Goal: Information Seeking & Learning: Learn about a topic

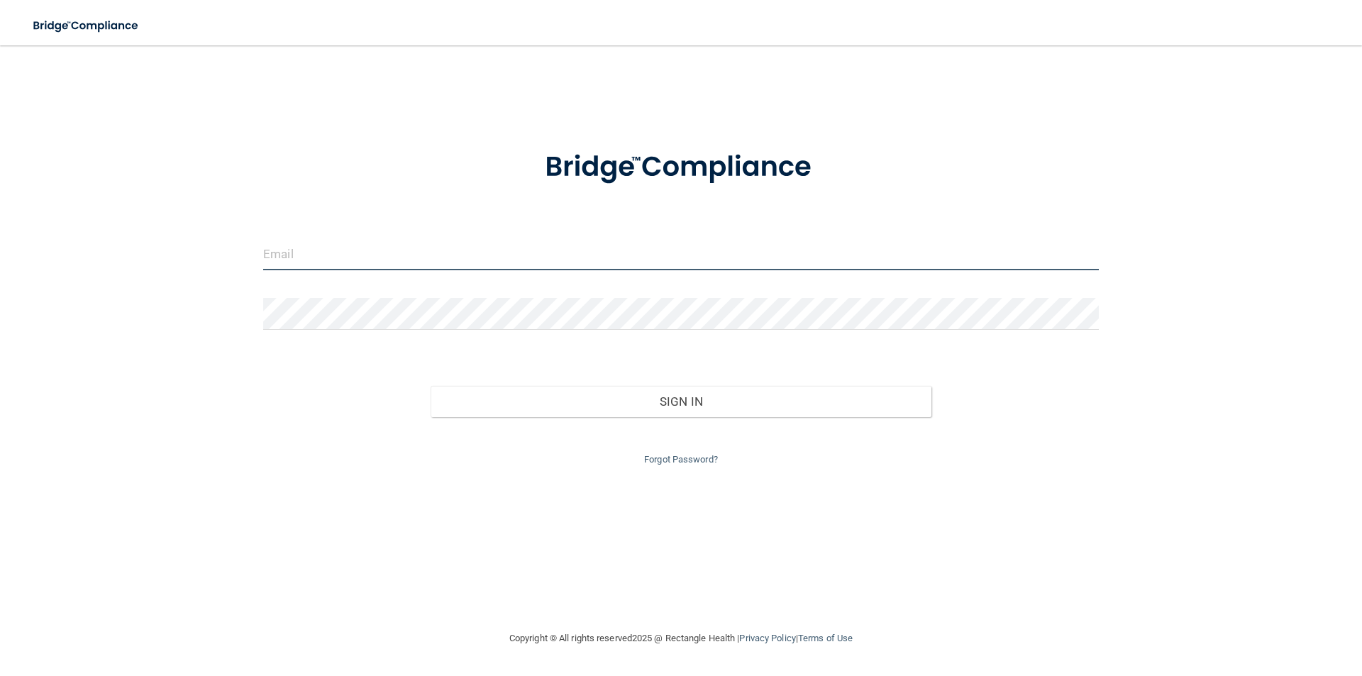
click at [362, 257] on input "email" at bounding box center [681, 254] width 836 height 32
type input "[EMAIL_ADDRESS][DOMAIN_NAME]"
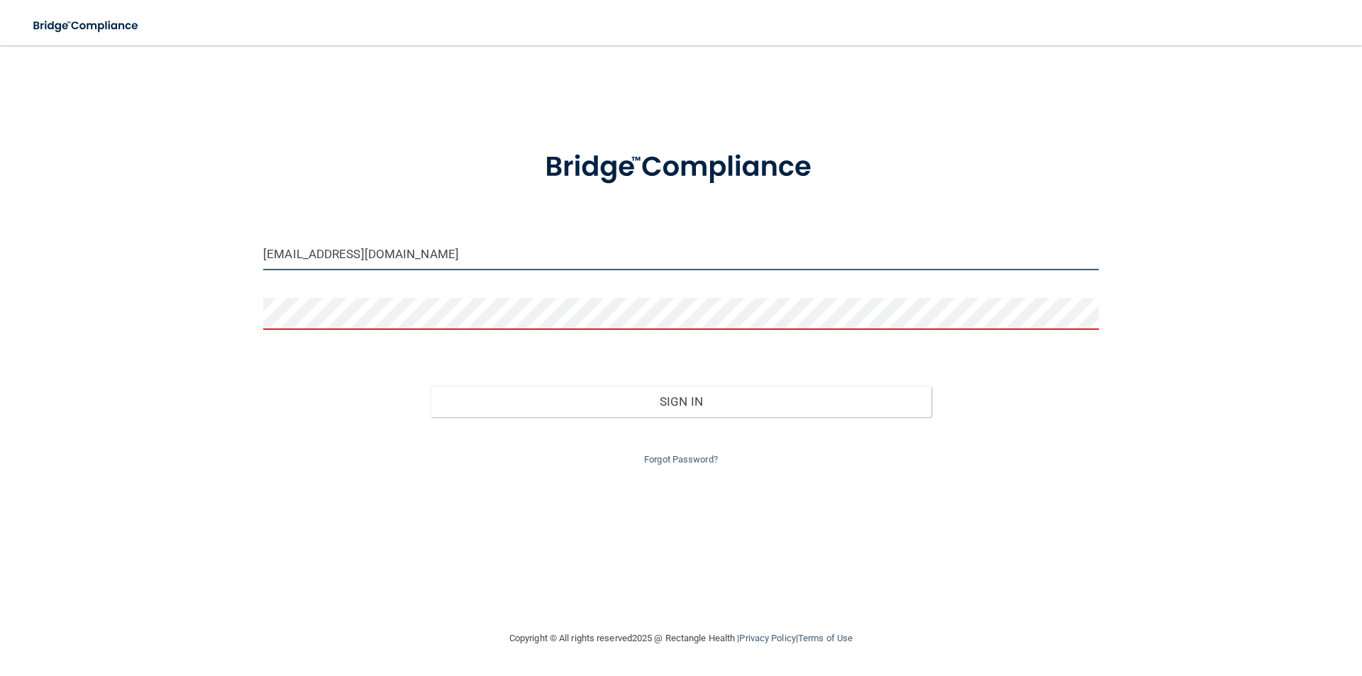
drag, startPoint x: 518, startPoint y: 250, endPoint x: 82, endPoint y: 302, distance: 440.1
click at [82, 302] on div "[EMAIL_ADDRESS][DOMAIN_NAME] Invalid email/password. You don't have permission …" at bounding box center [680, 338] width 1305 height 556
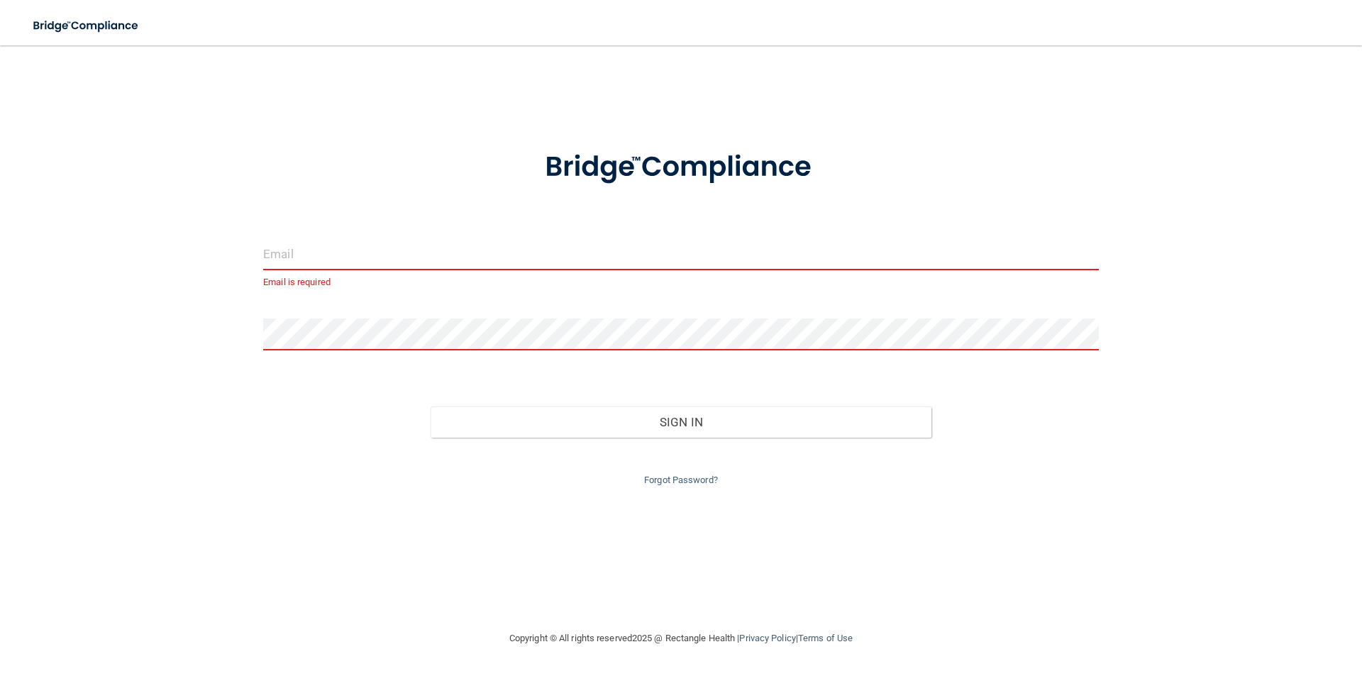
click at [549, 251] on input "email" at bounding box center [681, 254] width 836 height 32
type input "[EMAIL_ADDRESS][DOMAIN_NAME]"
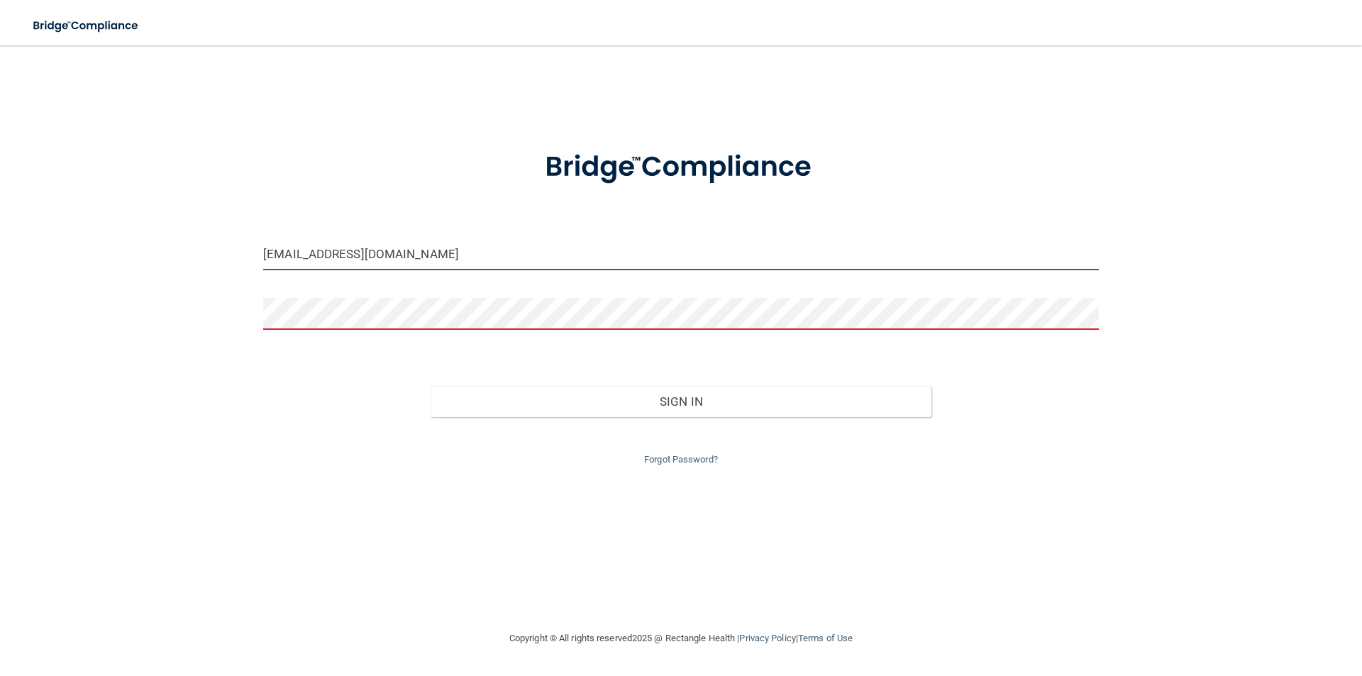
drag, startPoint x: 516, startPoint y: 252, endPoint x: 177, endPoint y: 282, distance: 340.4
click at [177, 282] on div "[EMAIL_ADDRESS][DOMAIN_NAME] Invalid email/password. You don't have permission …" at bounding box center [680, 338] width 1305 height 556
type input "[EMAIL_ADDRESS][DOMAIN_NAME]"
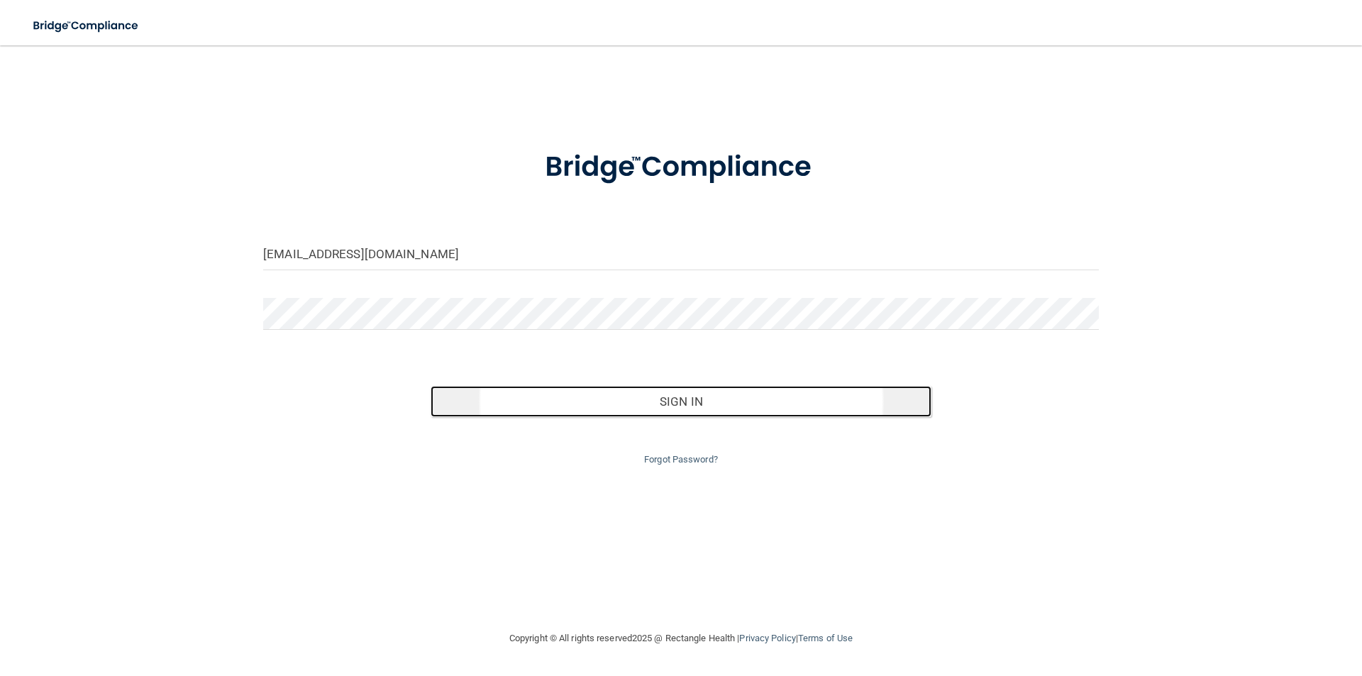
click at [621, 405] on button "Sign In" at bounding box center [681, 401] width 501 height 31
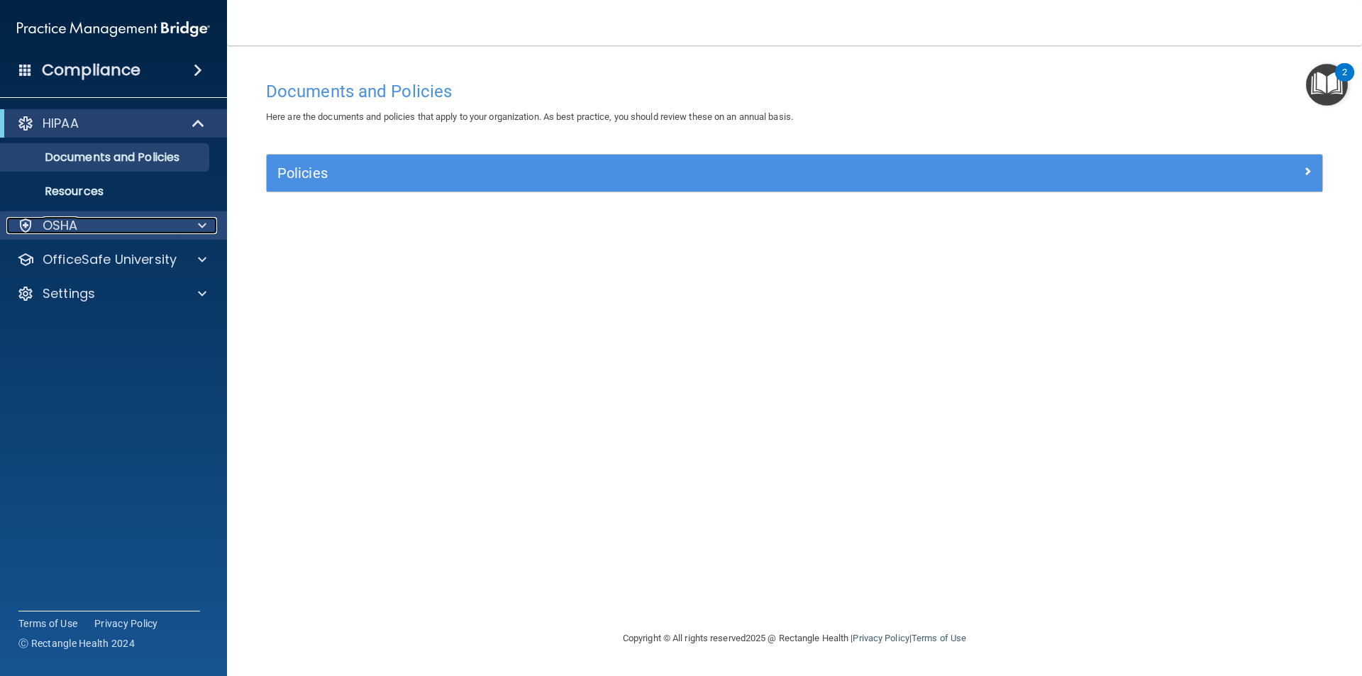
click at [171, 226] on div "OSHA" at bounding box center [94, 225] width 176 height 17
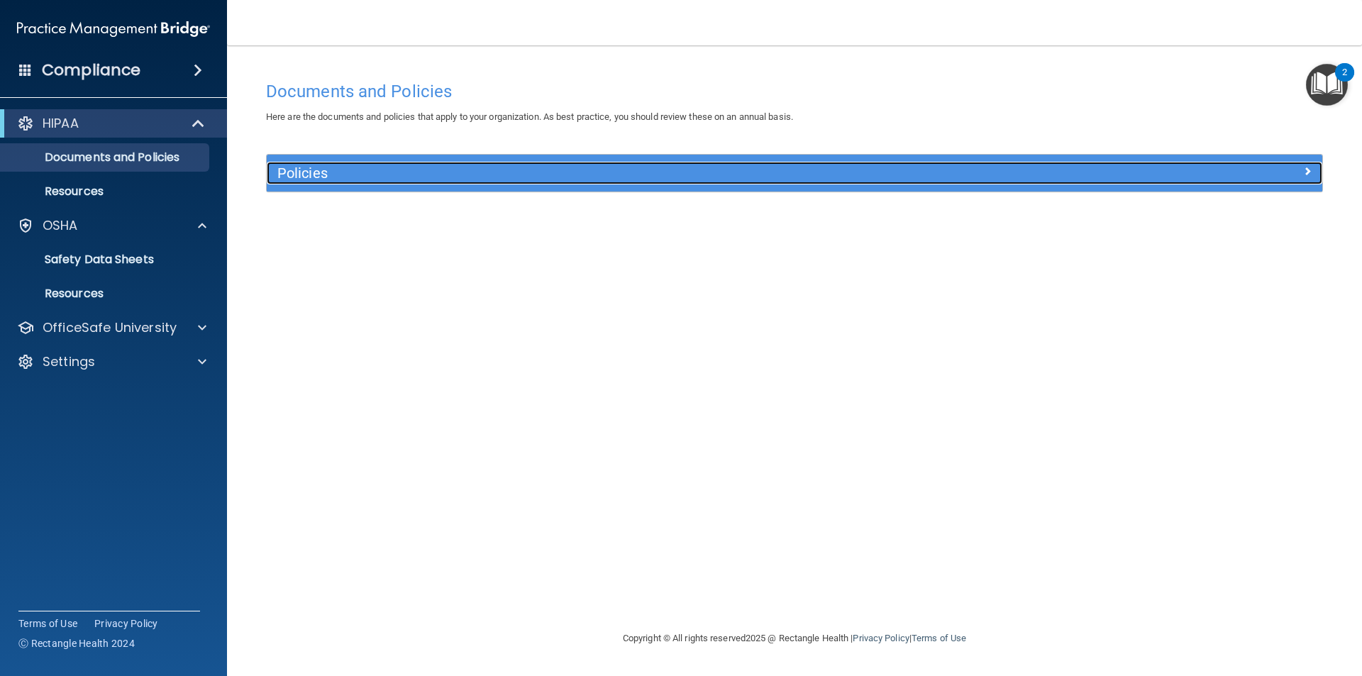
click at [486, 165] on div "Policies" at bounding box center [663, 173] width 792 height 23
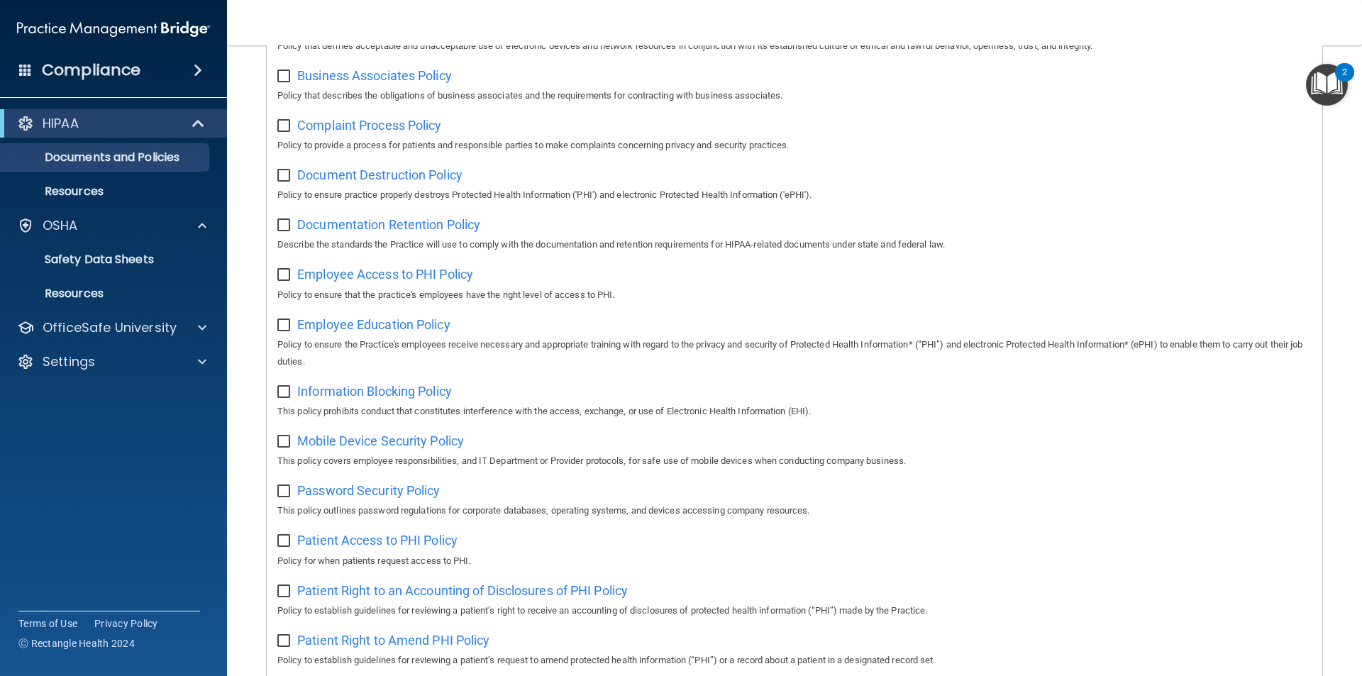
scroll to position [38, 0]
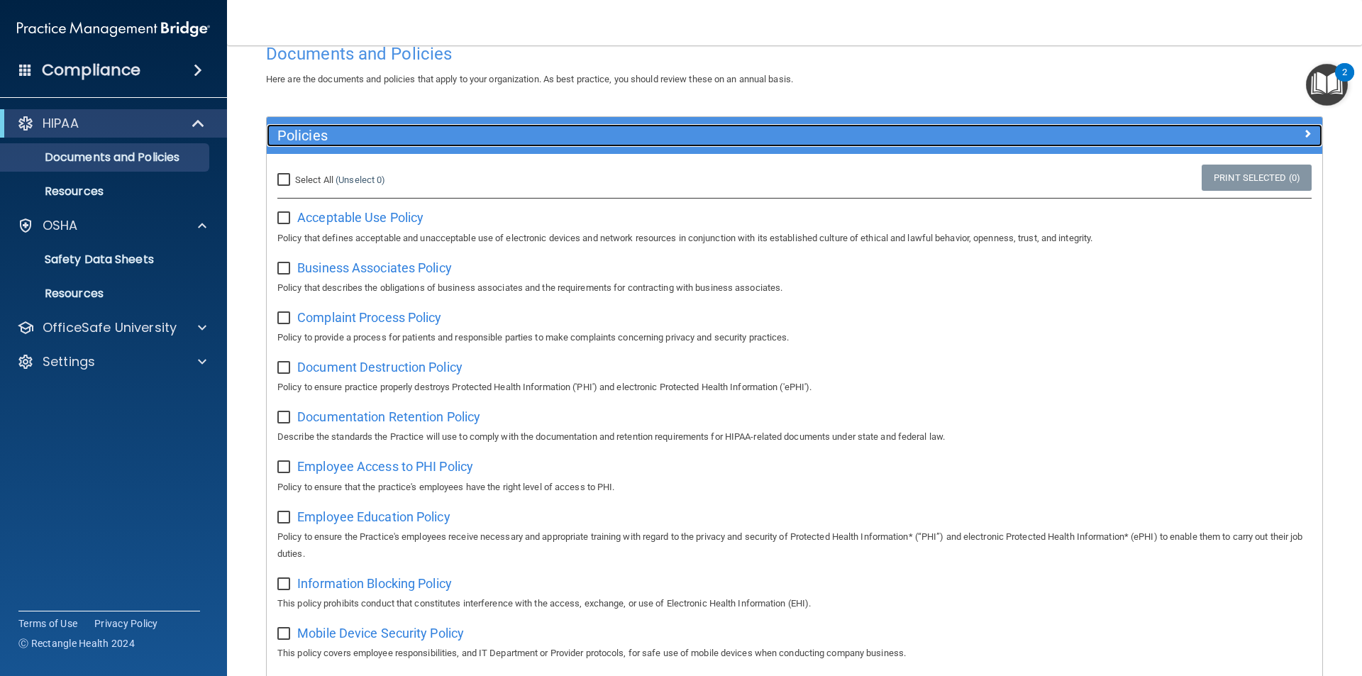
click at [1303, 138] on span at bounding box center [1307, 133] width 9 height 17
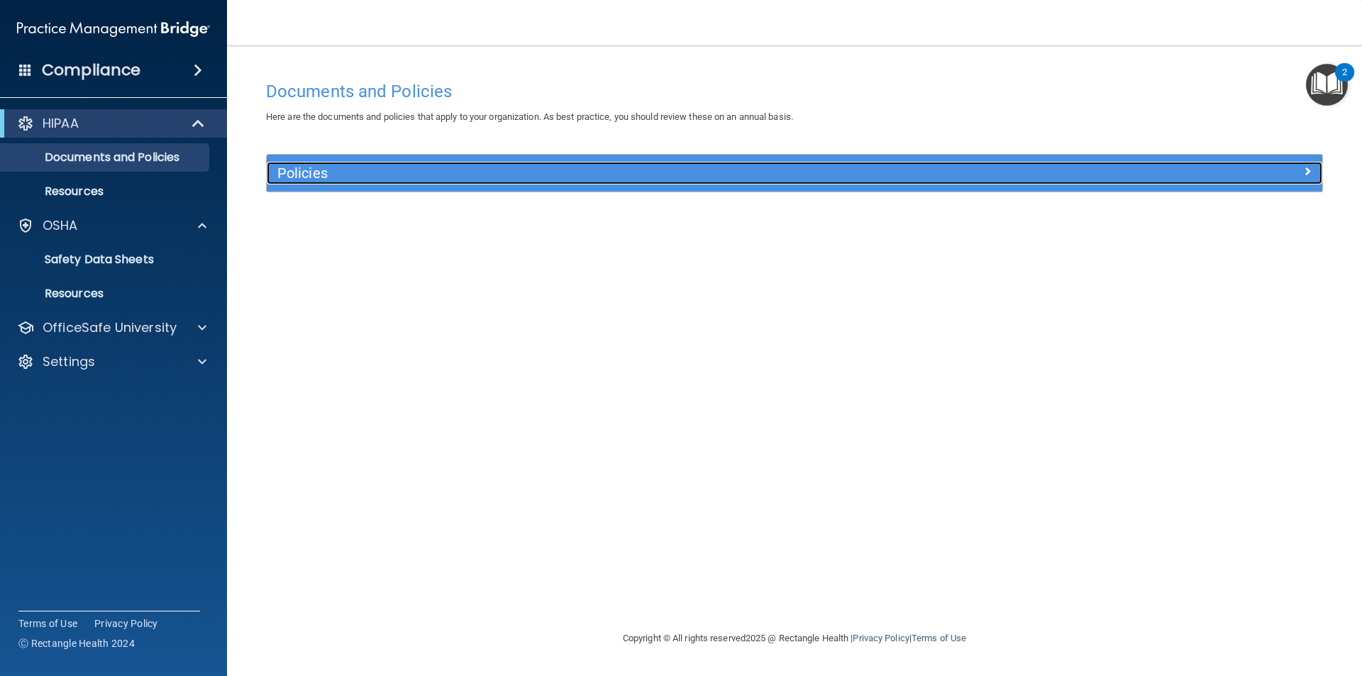
scroll to position [0, 0]
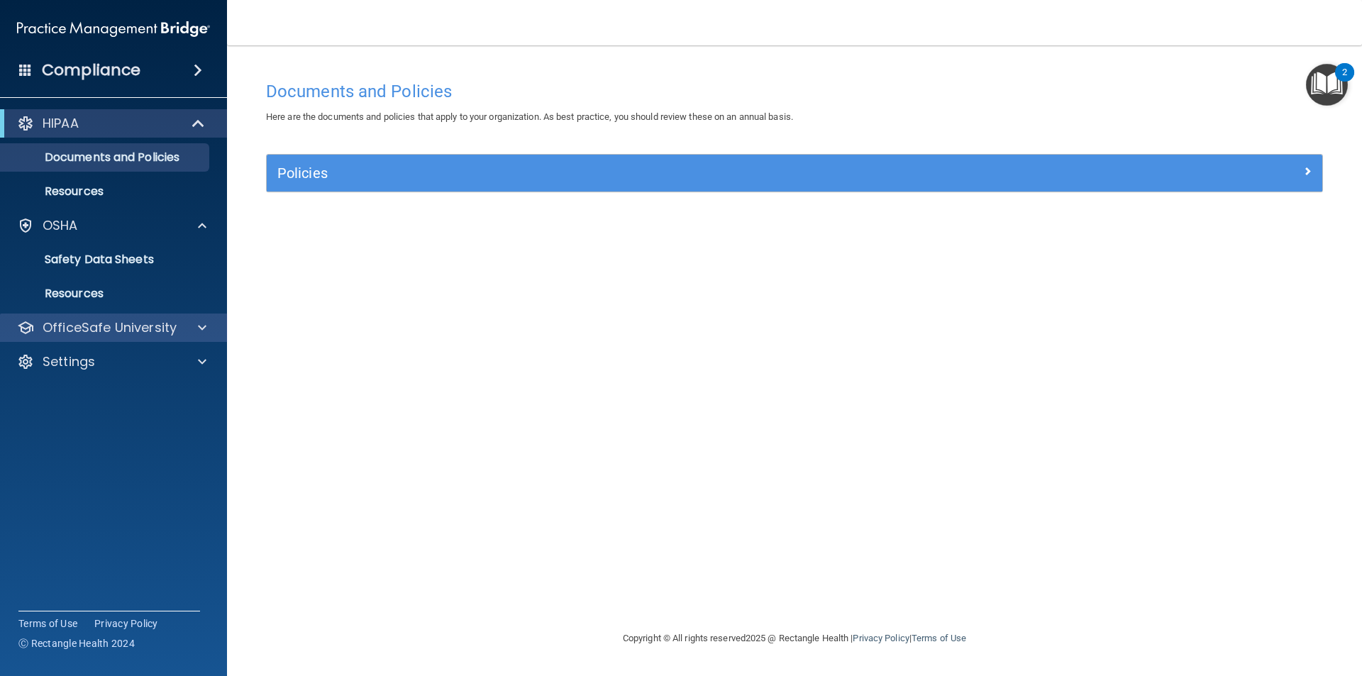
drag, startPoint x: 221, startPoint y: 300, endPoint x: 206, endPoint y: 321, distance: 26.4
click at [218, 304] on li "Resources" at bounding box center [114, 293] width 257 height 28
click at [209, 318] on div "OfficeSafe University" at bounding box center [114, 328] width 228 height 28
click at [201, 324] on span at bounding box center [202, 327] width 9 height 17
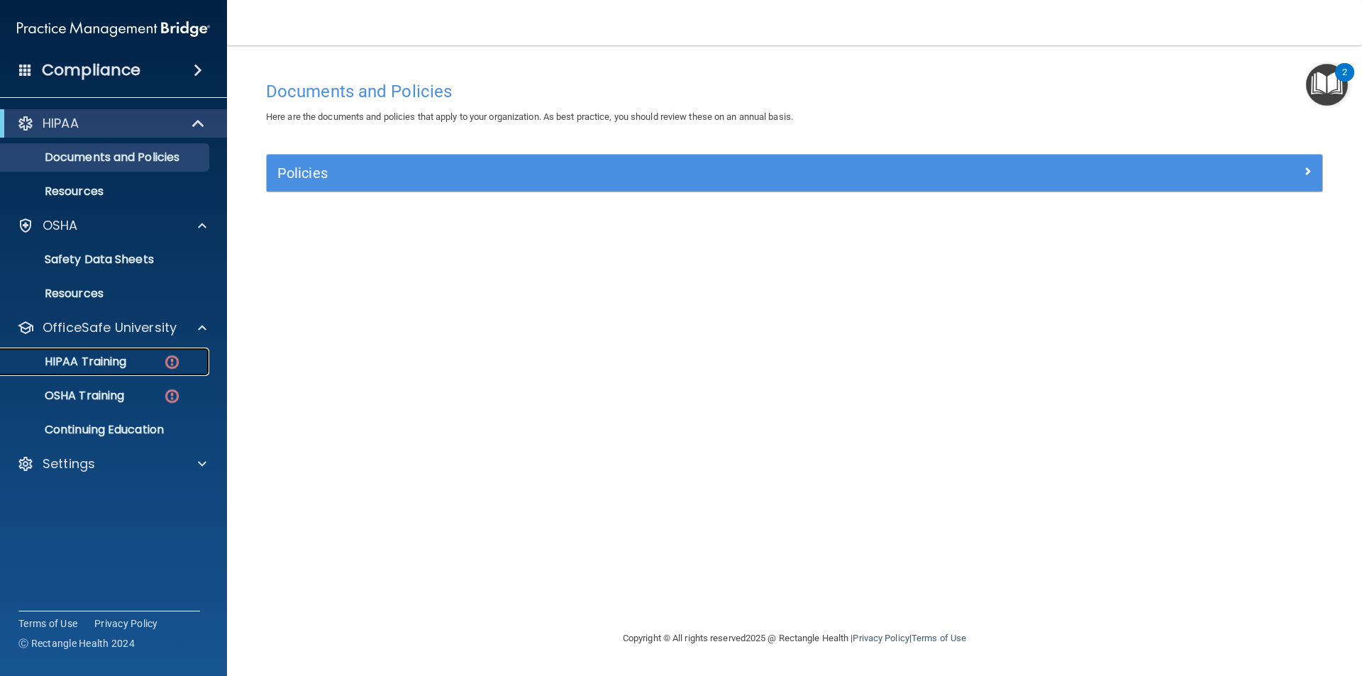
click at [130, 361] on div "HIPAA Training" at bounding box center [106, 362] width 194 height 14
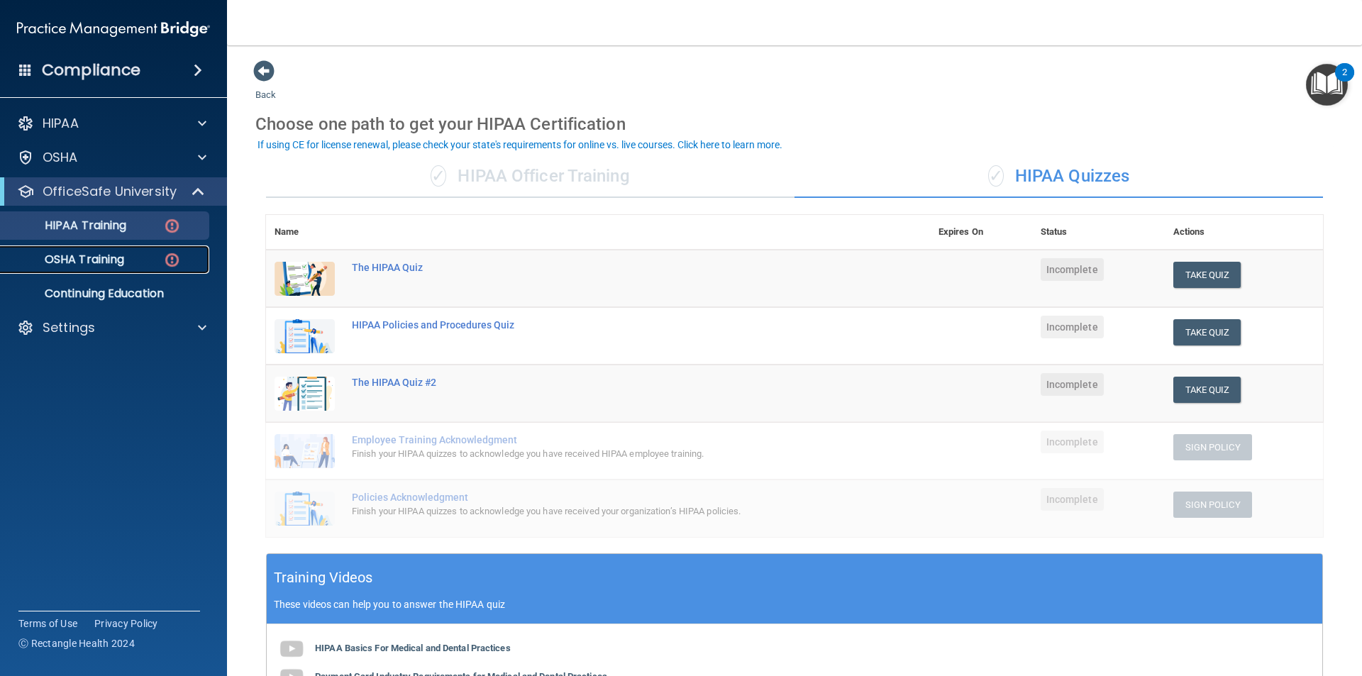
click at [140, 262] on div "OSHA Training" at bounding box center [106, 260] width 194 height 14
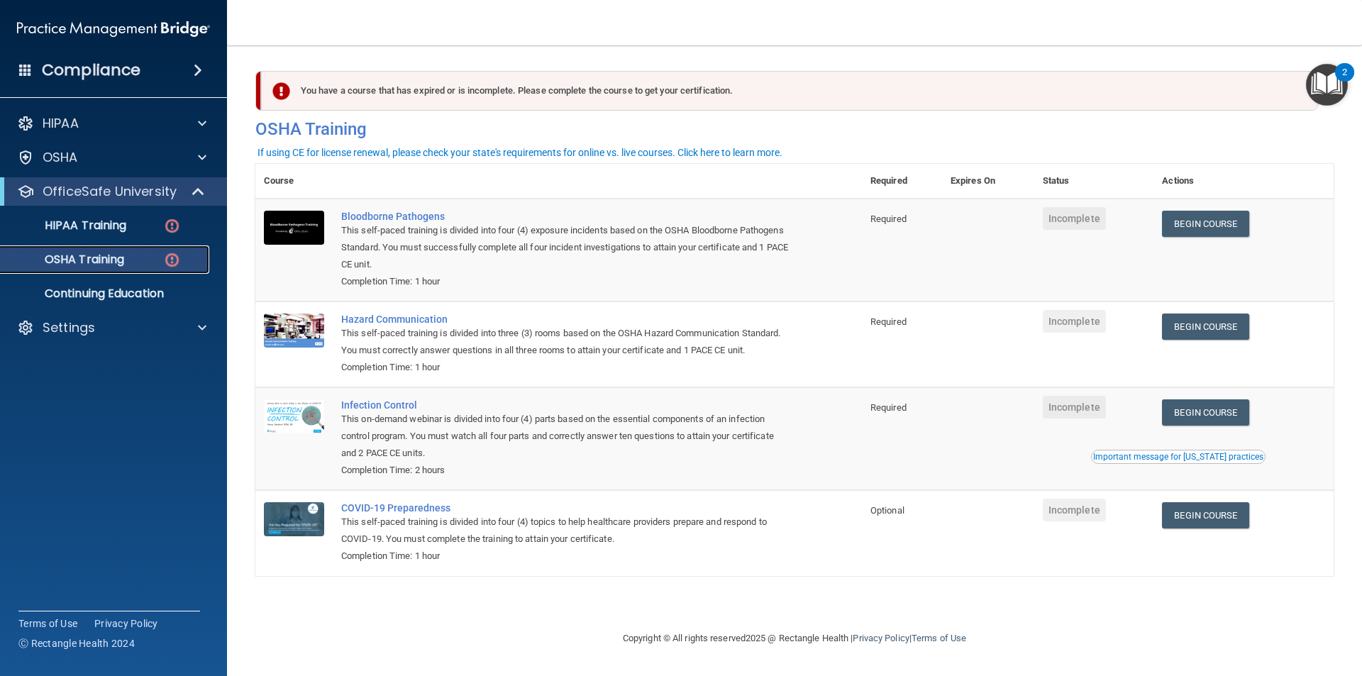
click at [138, 248] on link "OSHA Training" at bounding box center [97, 259] width 223 height 28
click at [143, 226] on div "HIPAA Training" at bounding box center [106, 225] width 194 height 14
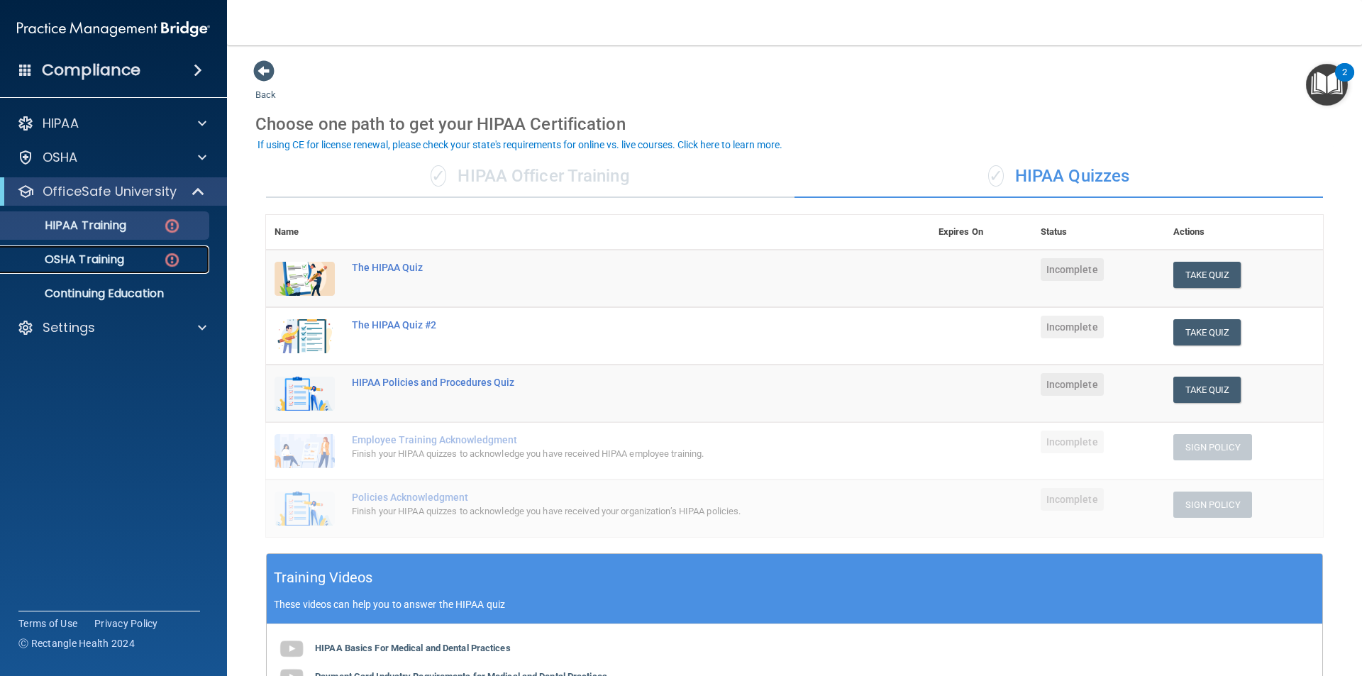
click at [145, 263] on div "OSHA Training" at bounding box center [106, 260] width 194 height 14
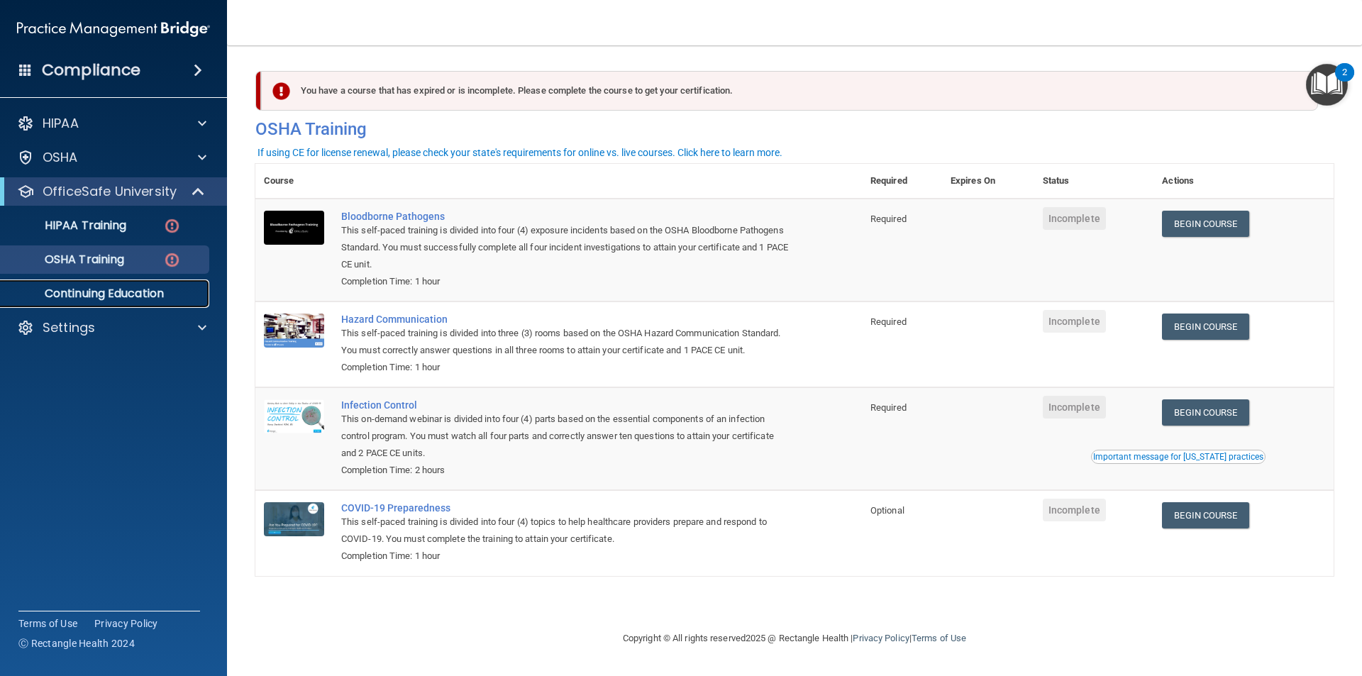
click at [159, 289] on p "Continuing Education" at bounding box center [106, 294] width 194 height 14
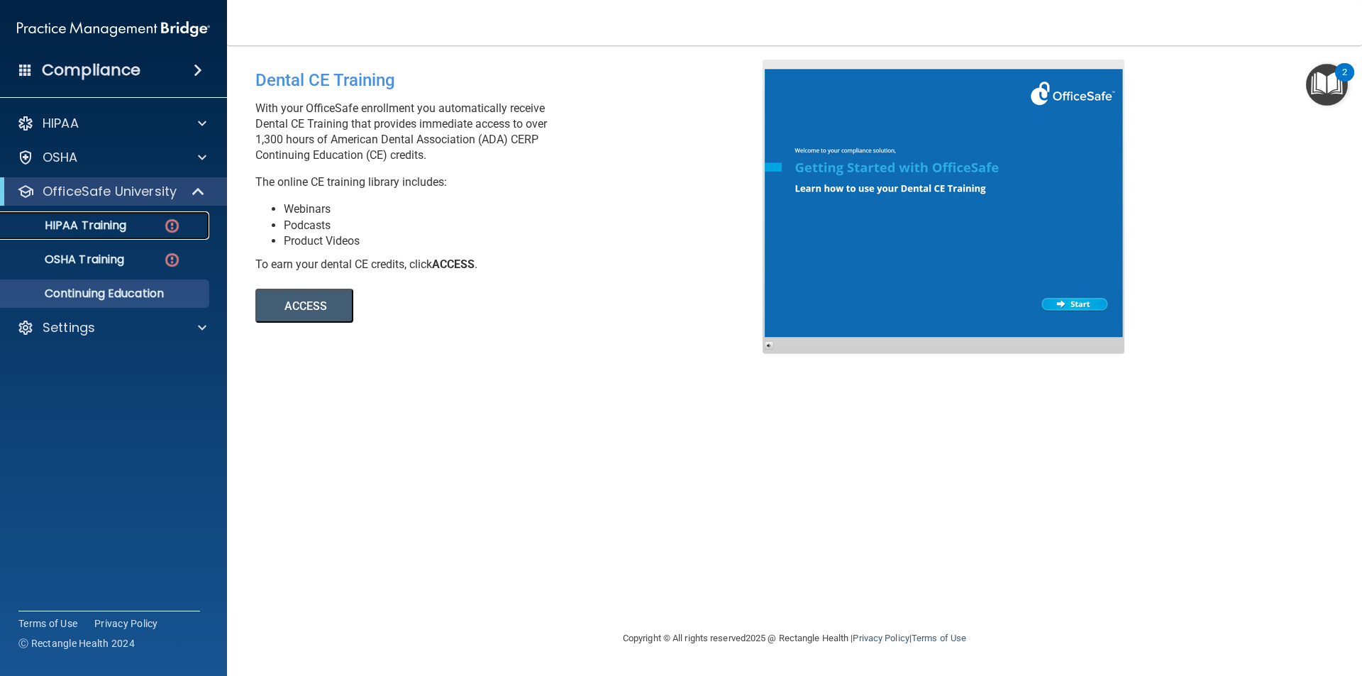
click at [126, 216] on link "HIPAA Training" at bounding box center [97, 225] width 223 height 28
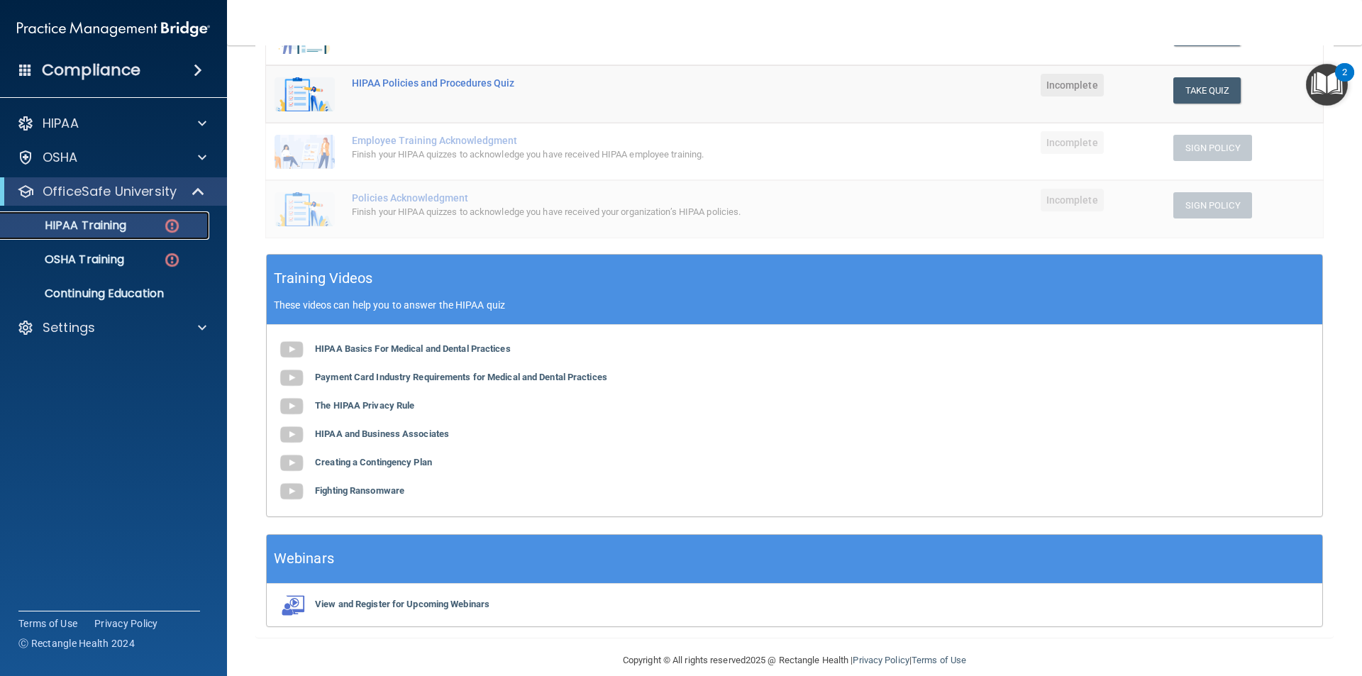
scroll to position [318, 0]
